Goal: Task Accomplishment & Management: Manage account settings

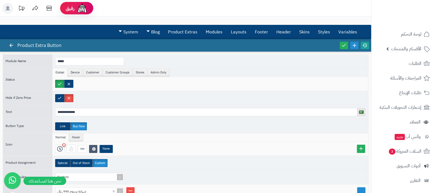
click at [367, 45] on icon at bounding box center [365, 45] width 5 height 5
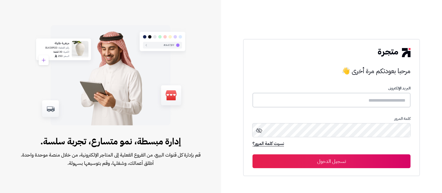
type input "**********"
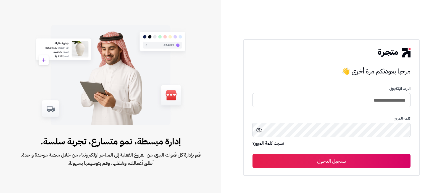
click at [360, 162] on button "تسجيل الدخول" at bounding box center [331, 161] width 158 height 14
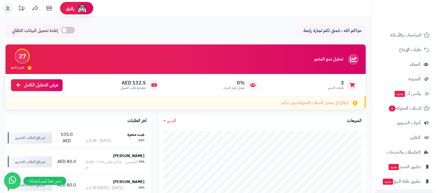
scroll to position [59, 0]
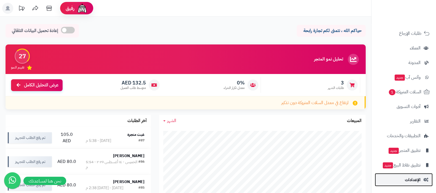
click at [405, 179] on span "الإعدادات" at bounding box center [413, 180] width 16 height 8
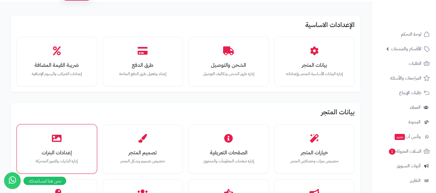
scroll to position [69, 0]
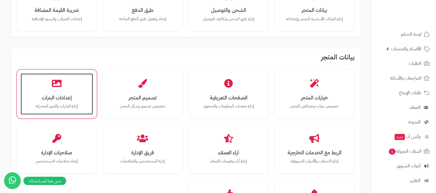
click at [68, 105] on p "إدارة البانرات والصور المتحركة" at bounding box center [56, 106] width 61 height 6
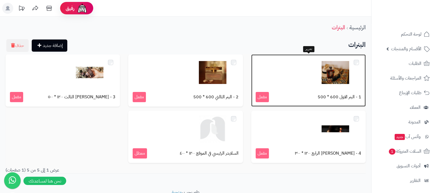
click at [334, 72] on img at bounding box center [336, 73] width 28 height 28
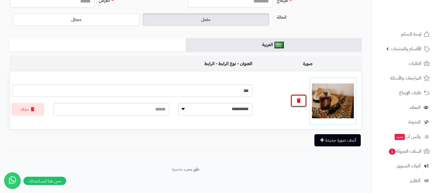
click at [301, 101] on button "button" at bounding box center [299, 100] width 16 height 13
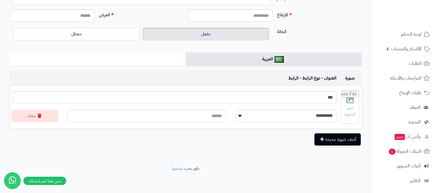
scroll to position [52, 0]
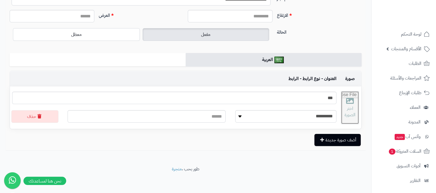
click at [351, 108] on input "file" at bounding box center [350, 107] width 18 height 33
type input "**********"
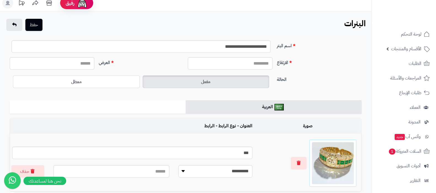
scroll to position [0, 0]
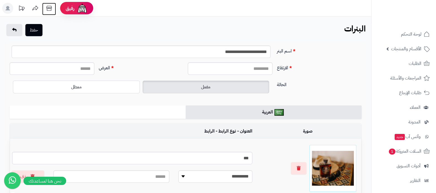
click at [46, 8] on icon at bounding box center [49, 8] width 11 height 11
click at [301, 166] on icon "button" at bounding box center [299, 168] width 4 height 4
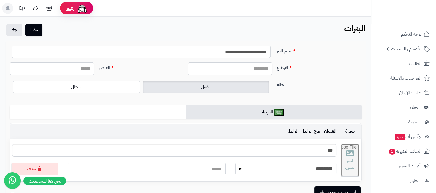
click at [344, 157] on input "file" at bounding box center [350, 160] width 18 height 33
type input "**********"
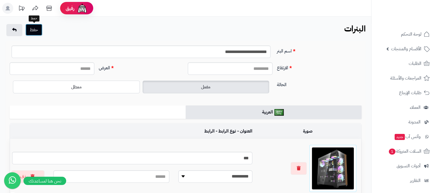
click at [31, 28] on button "حفظ" at bounding box center [33, 30] width 17 height 12
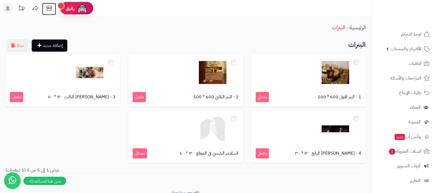
click at [50, 9] on icon at bounding box center [49, 8] width 11 height 11
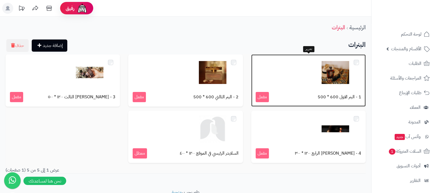
click at [345, 78] on img at bounding box center [336, 73] width 28 height 28
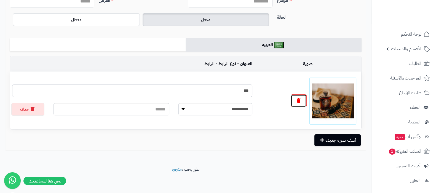
click at [297, 101] on icon "button" at bounding box center [299, 100] width 4 height 4
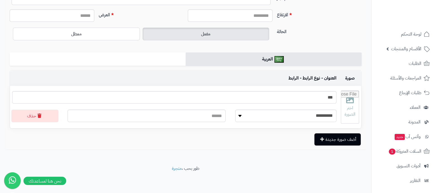
scroll to position [52, 0]
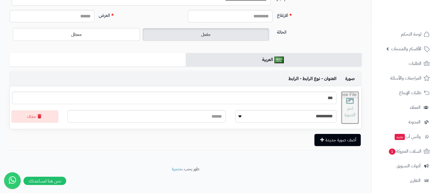
click at [342, 104] on input "file" at bounding box center [350, 107] width 18 height 33
type input "**********"
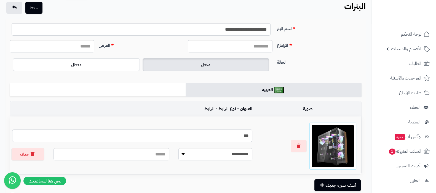
scroll to position [0, 0]
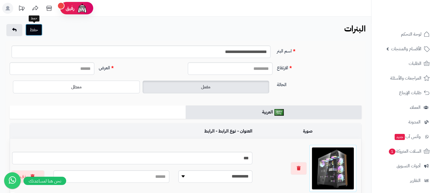
click at [41, 31] on button "حفظ" at bounding box center [33, 30] width 17 height 12
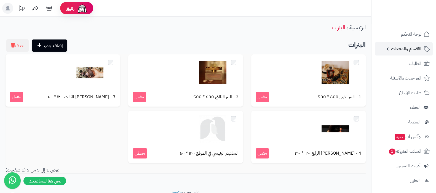
click at [406, 47] on span "الأقسام والمنتجات" at bounding box center [406, 49] width 30 height 8
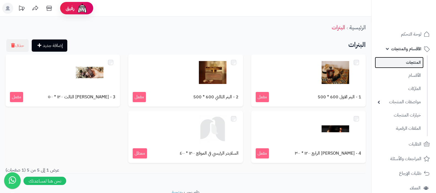
click at [403, 59] on link "المنتجات" at bounding box center [399, 62] width 49 height 11
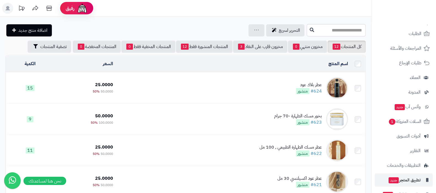
scroll to position [138, 0]
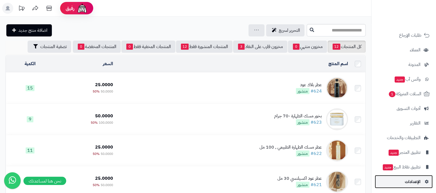
click at [406, 182] on span "الإعدادات" at bounding box center [413, 182] width 16 height 8
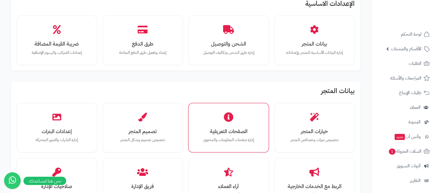
scroll to position [69, 0]
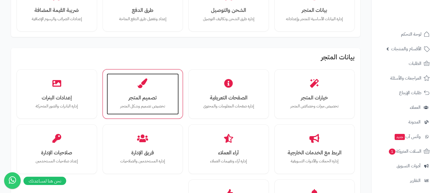
click at [139, 102] on div "تصميم المتجر تخصيص تصميم وشكل المتجر" at bounding box center [143, 93] width 72 height 41
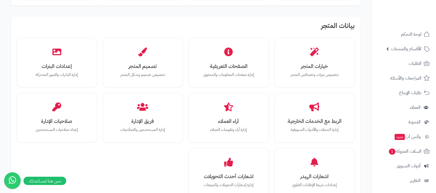
scroll to position [69, 0]
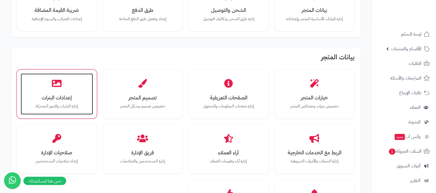
click at [69, 101] on div "إعدادات البنرات إدارة البانرات والصور المتحركة" at bounding box center [57, 93] width 72 height 41
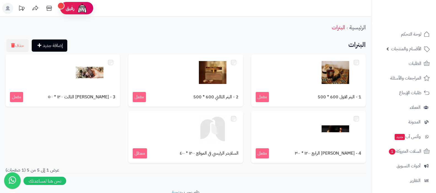
click at [251, 38] on div "الرئيسية البنرات إضافة جديد حذف البنرات 1 - البنر الاول 600 * 500 مفعل 2 - البن…" at bounding box center [186, 103] width 372 height 173
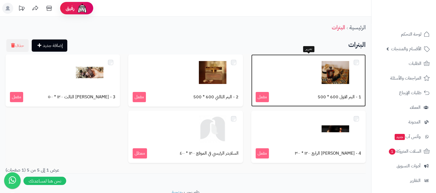
click at [333, 75] on img at bounding box center [336, 73] width 28 height 28
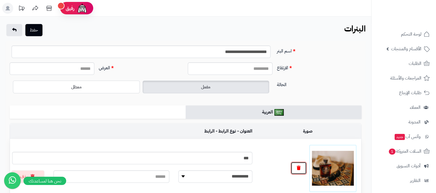
click at [300, 171] on button "button" at bounding box center [299, 168] width 16 height 13
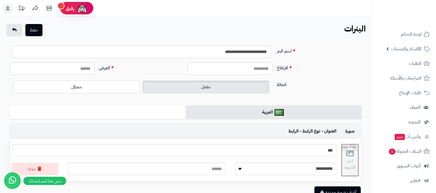
click at [344, 158] on input "file" at bounding box center [350, 160] width 18 height 33
type input "**********"
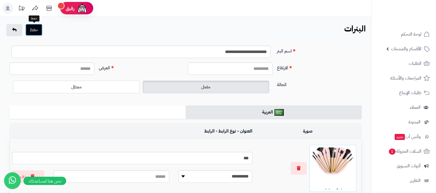
click at [31, 31] on button "حفظ" at bounding box center [33, 30] width 17 height 12
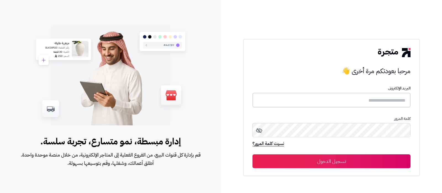
type input "**********"
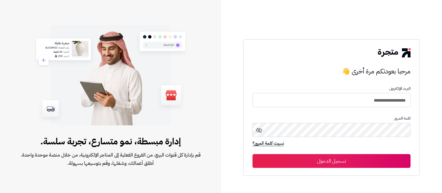
click at [332, 159] on button "تسجيل الدخول" at bounding box center [331, 161] width 158 height 14
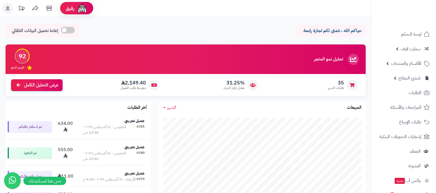
scroll to position [104, 0]
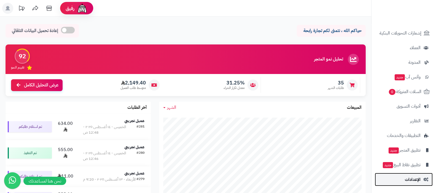
click at [410, 179] on span "الإعدادات" at bounding box center [413, 180] width 16 height 8
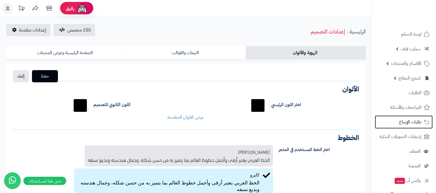
drag, startPoint x: 381, startPoint y: 120, endPoint x: 261, endPoint y: 112, distance: 120.1
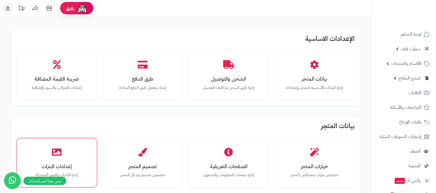
scroll to position [69, 0]
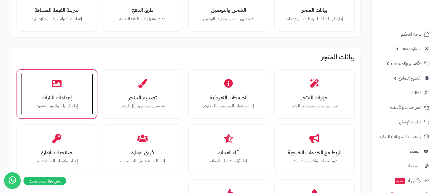
click at [67, 91] on div "إعدادات البنرات إدارة البانرات والصور المتحركة" at bounding box center [57, 93] width 72 height 41
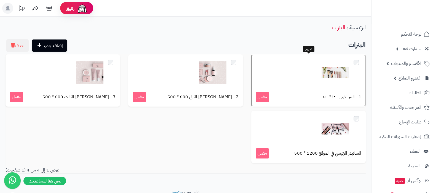
click at [334, 66] on img at bounding box center [336, 73] width 28 height 28
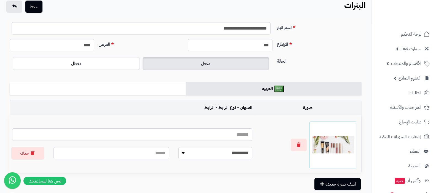
scroll to position [34, 0]
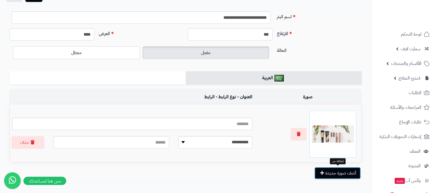
click at [335, 174] on button "أضف صورة جديدة" at bounding box center [338, 173] width 46 height 12
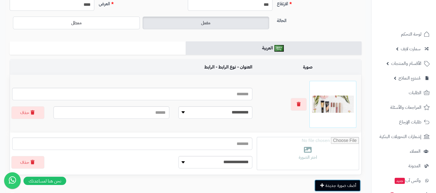
scroll to position [104, 0]
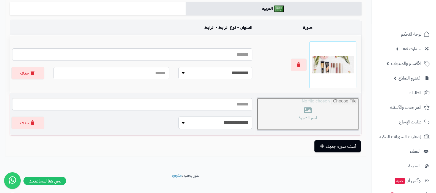
click at [305, 120] on input "file" at bounding box center [308, 114] width 102 height 33
type input "**********"
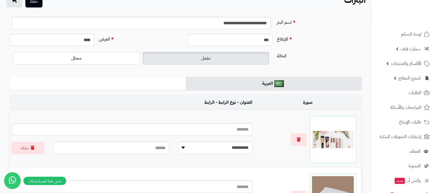
scroll to position [0, 0]
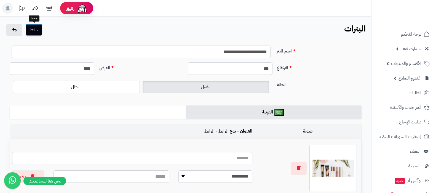
click at [35, 31] on button "حفظ" at bounding box center [33, 30] width 17 height 12
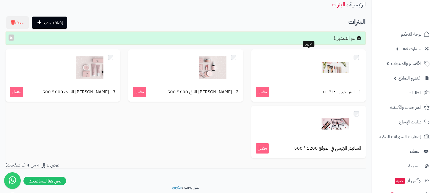
scroll to position [41, 0]
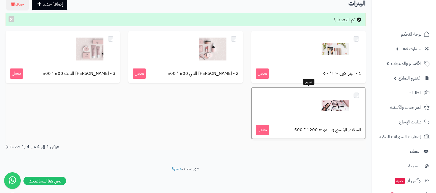
click at [337, 103] on img at bounding box center [336, 106] width 28 height 28
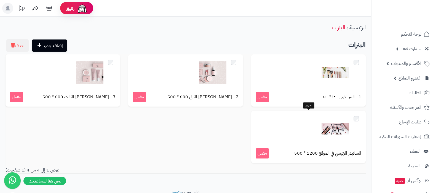
scroll to position [23, 0]
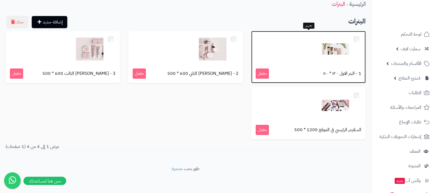
click at [340, 49] on img at bounding box center [336, 49] width 28 height 28
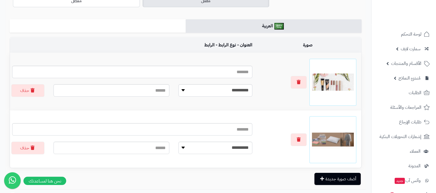
scroll to position [104, 0]
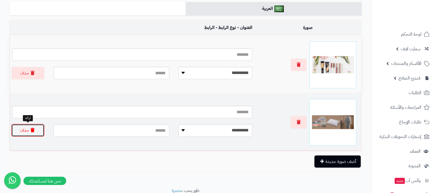
click at [18, 128] on button "حذف" at bounding box center [27, 130] width 33 height 13
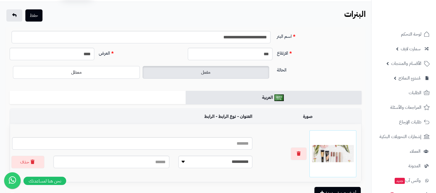
scroll to position [0, 0]
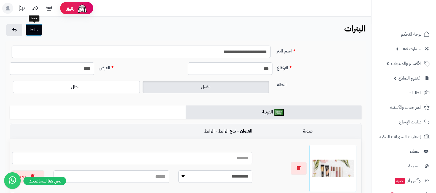
click at [36, 30] on button "حفظ" at bounding box center [33, 30] width 17 height 12
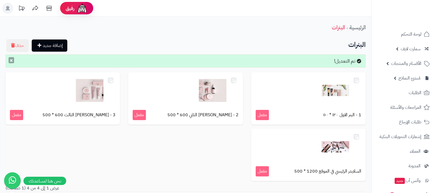
click at [11, 62] on button "×" at bounding box center [12, 60] width 6 height 6
